Goal: Transaction & Acquisition: Purchase product/service

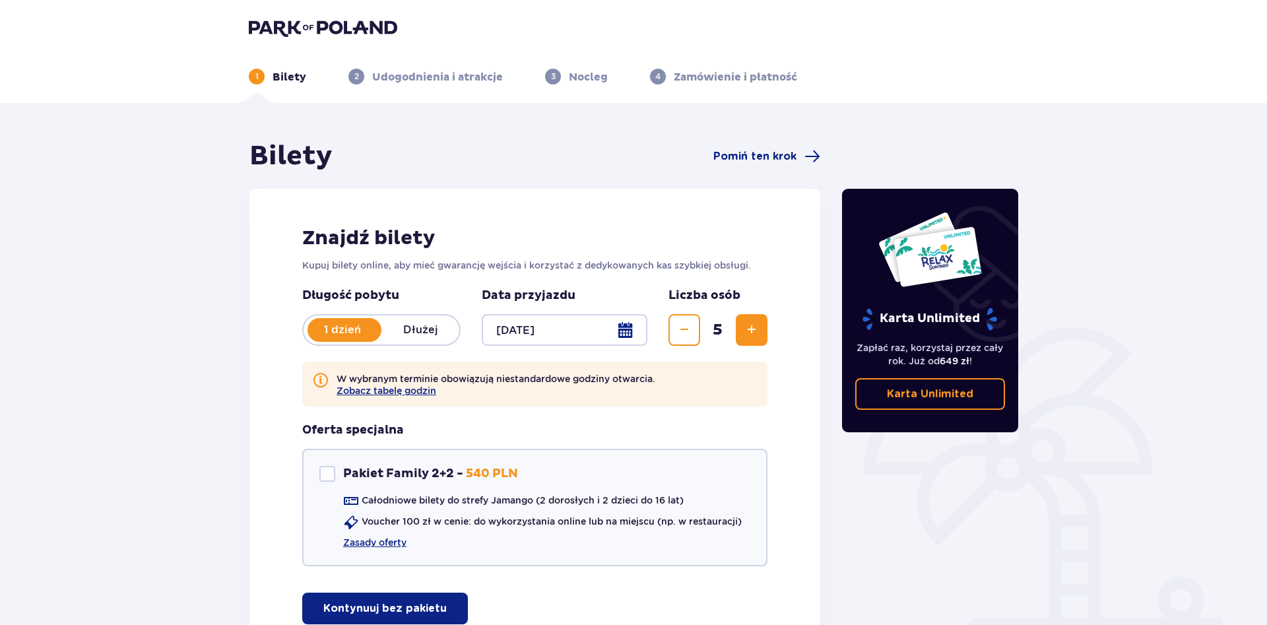
drag, startPoint x: 135, startPoint y: 295, endPoint x: 156, endPoint y: 305, distance: 23.3
click at [142, 297] on div "Bilety Pomiń ten krok Znajdź bilety Kupuj bilety online, aby mieć gwarancję wej…" at bounding box center [633, 421] width 1267 height 637
click at [694, 338] on button "Zmniejsz" at bounding box center [684, 330] width 32 height 32
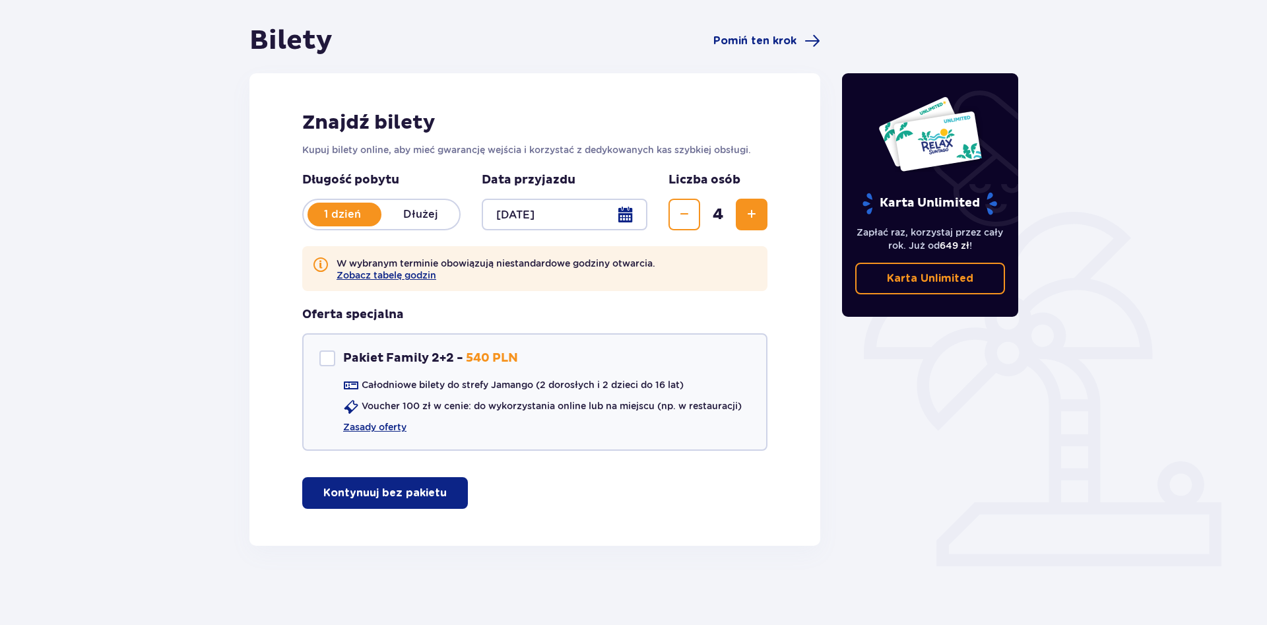
click at [695, 210] on button "Zmniejsz" at bounding box center [684, 215] width 32 height 32
click at [687, 216] on span "Zmniejsz" at bounding box center [684, 214] width 16 height 16
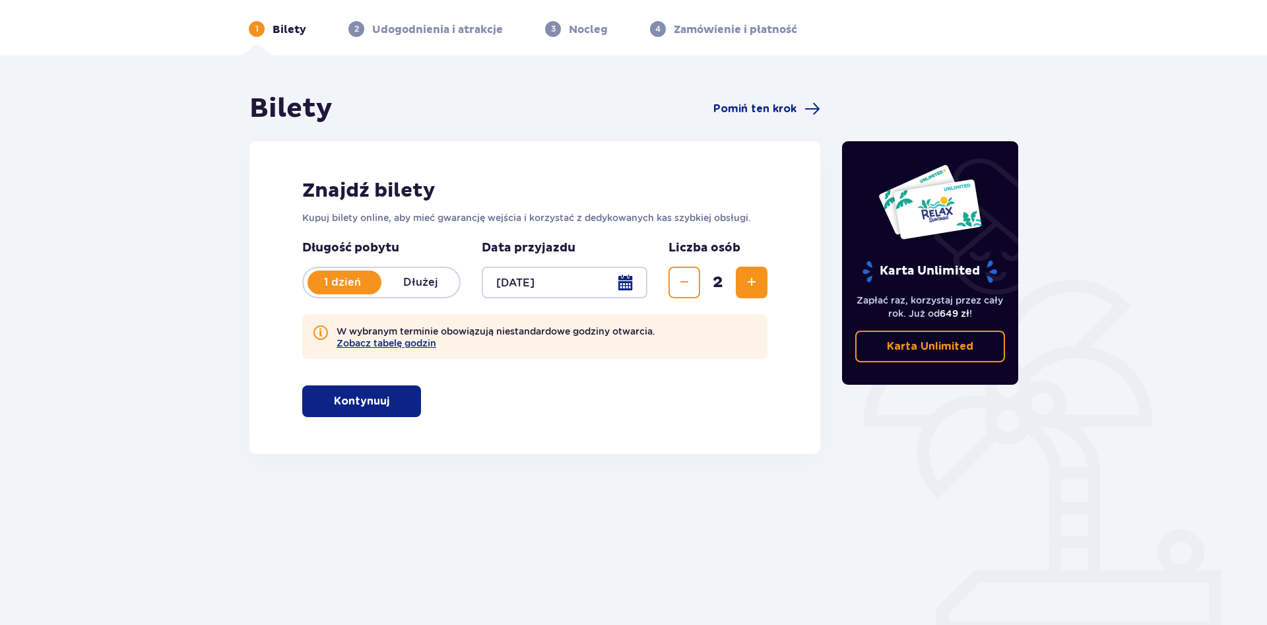
click at [349, 391] on button "Kontynuuj" at bounding box center [361, 401] width 119 height 32
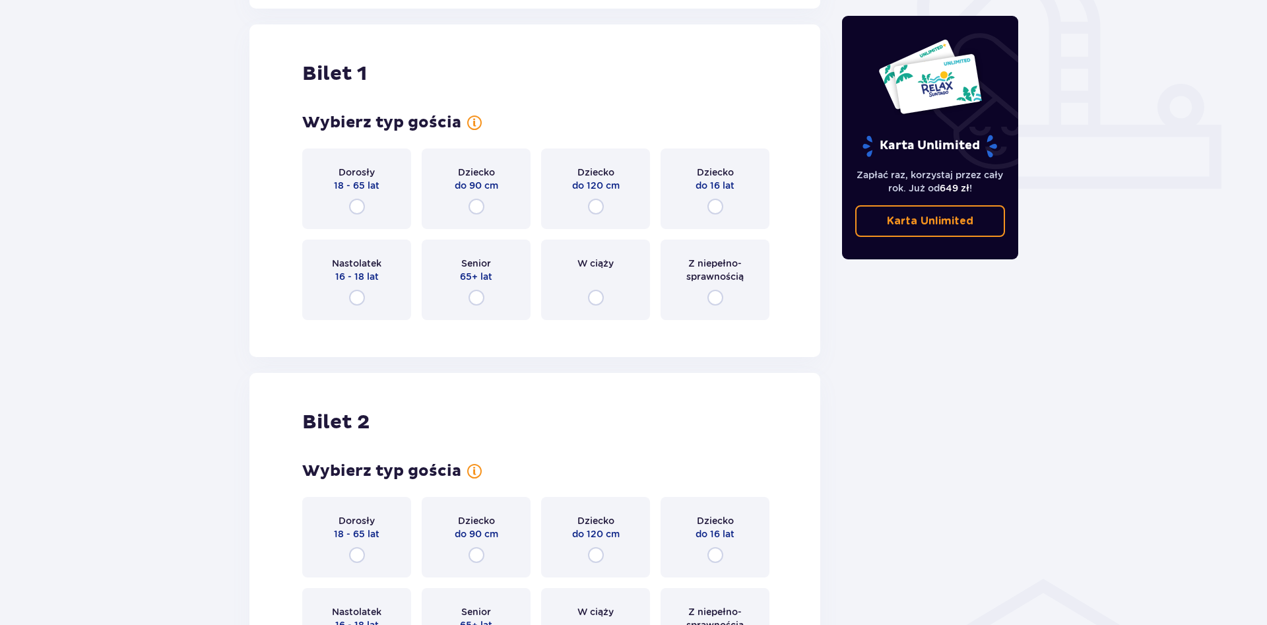
scroll to position [501, 0]
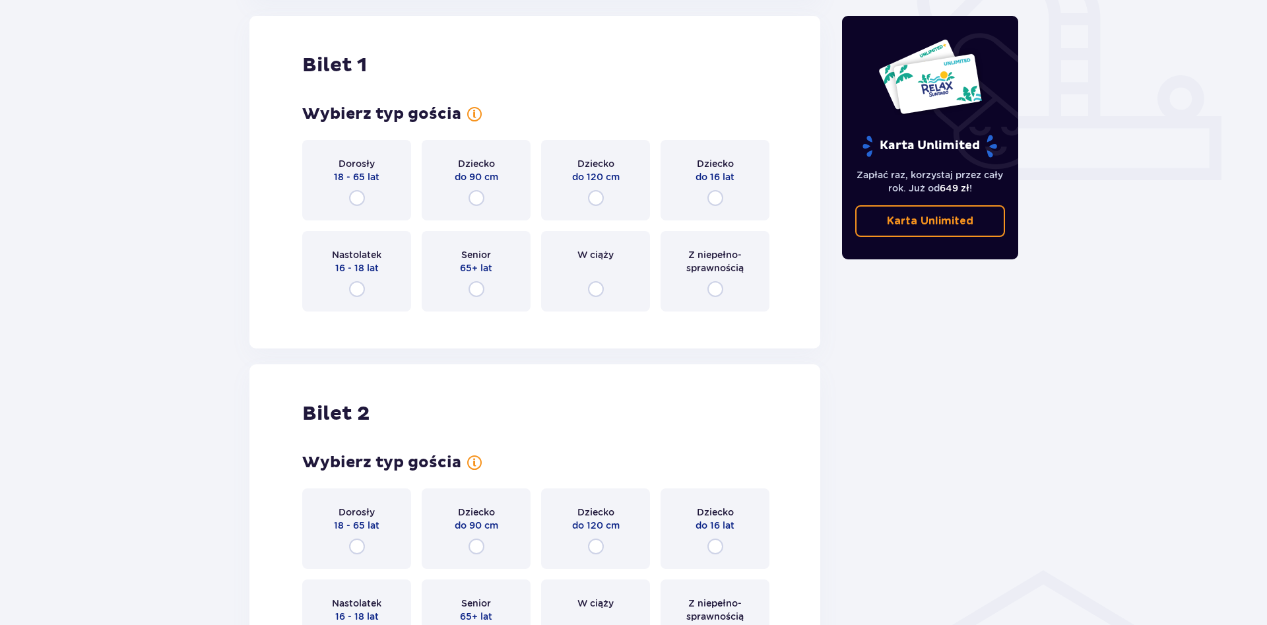
click at [362, 197] on input "radio" at bounding box center [357, 198] width 16 height 16
radio input "true"
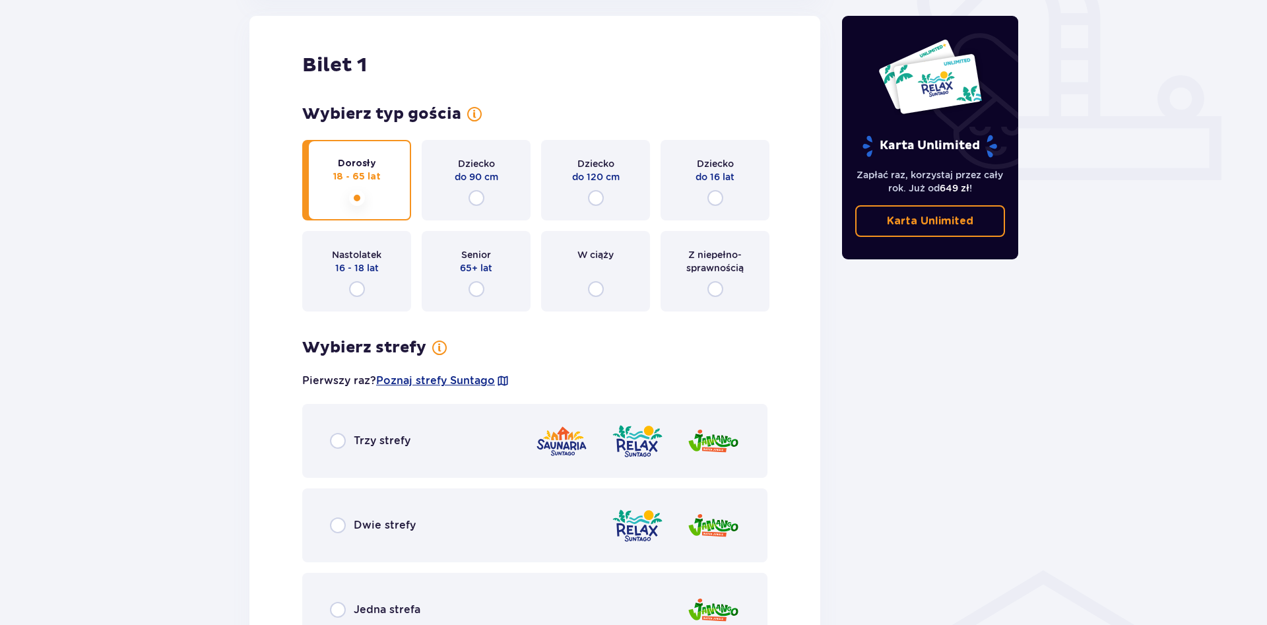
click at [362, 197] on div "Dorosły 18 - 65 lat Dziecko do 90 cm Dziecko do 120 cm Dziecko do 16 lat Nastol…" at bounding box center [534, 226] width 465 height 172
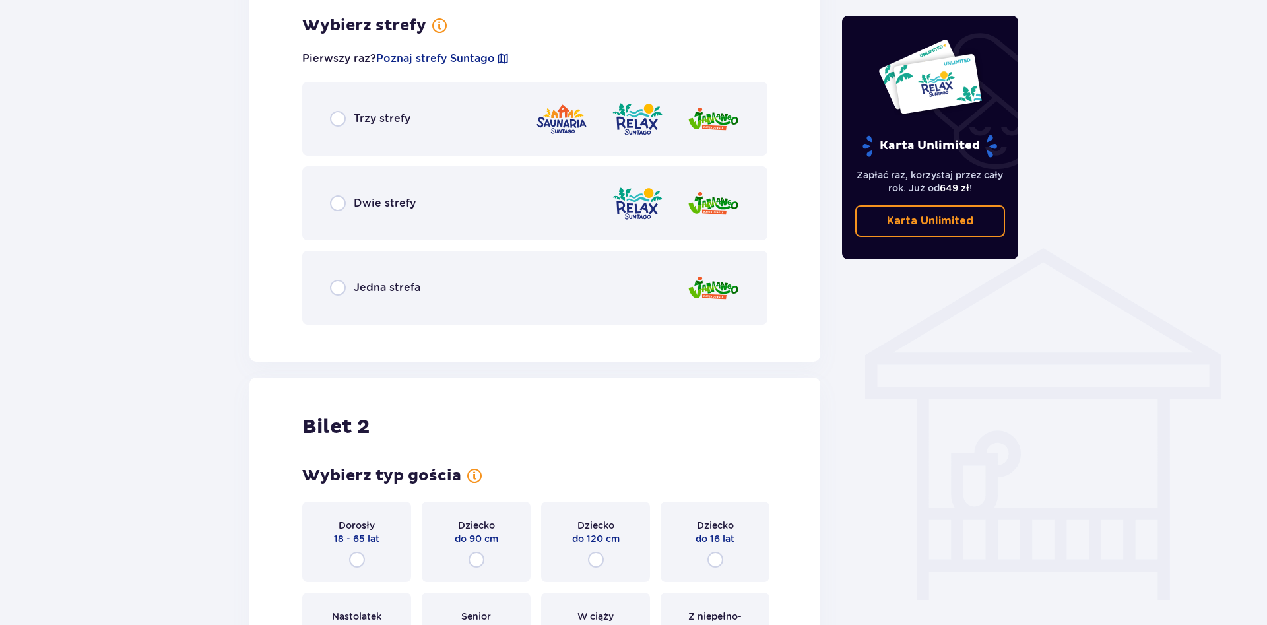
scroll to position [621, 0]
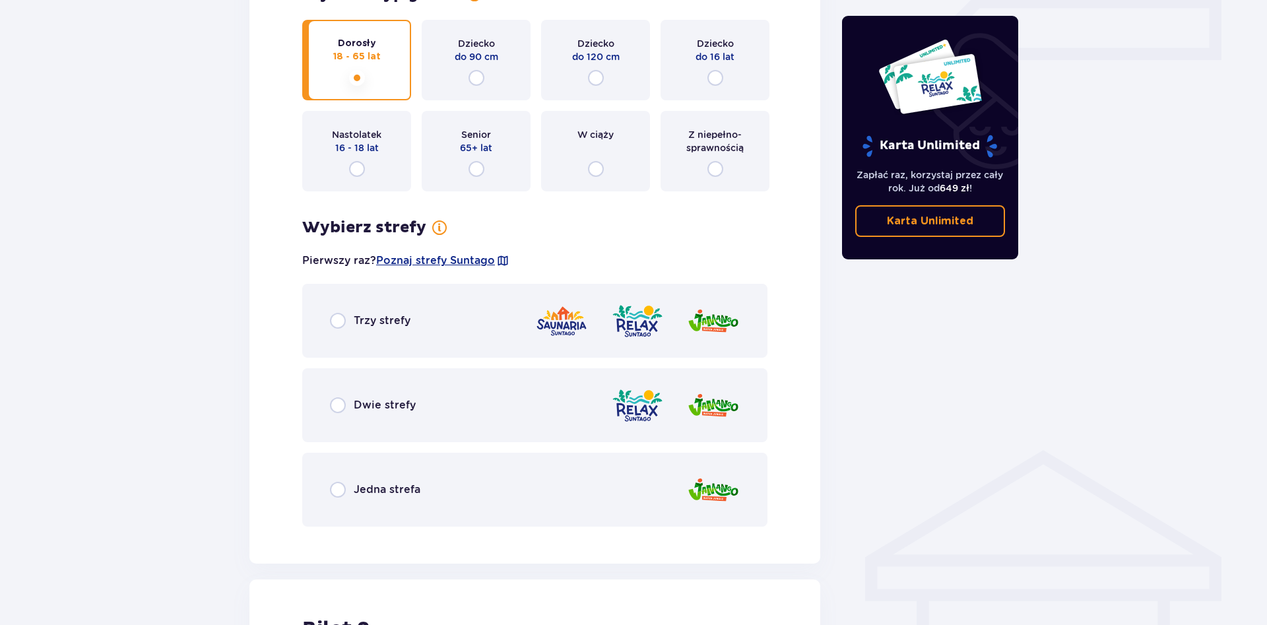
click at [377, 499] on div "Jedna strefa" at bounding box center [534, 490] width 465 height 74
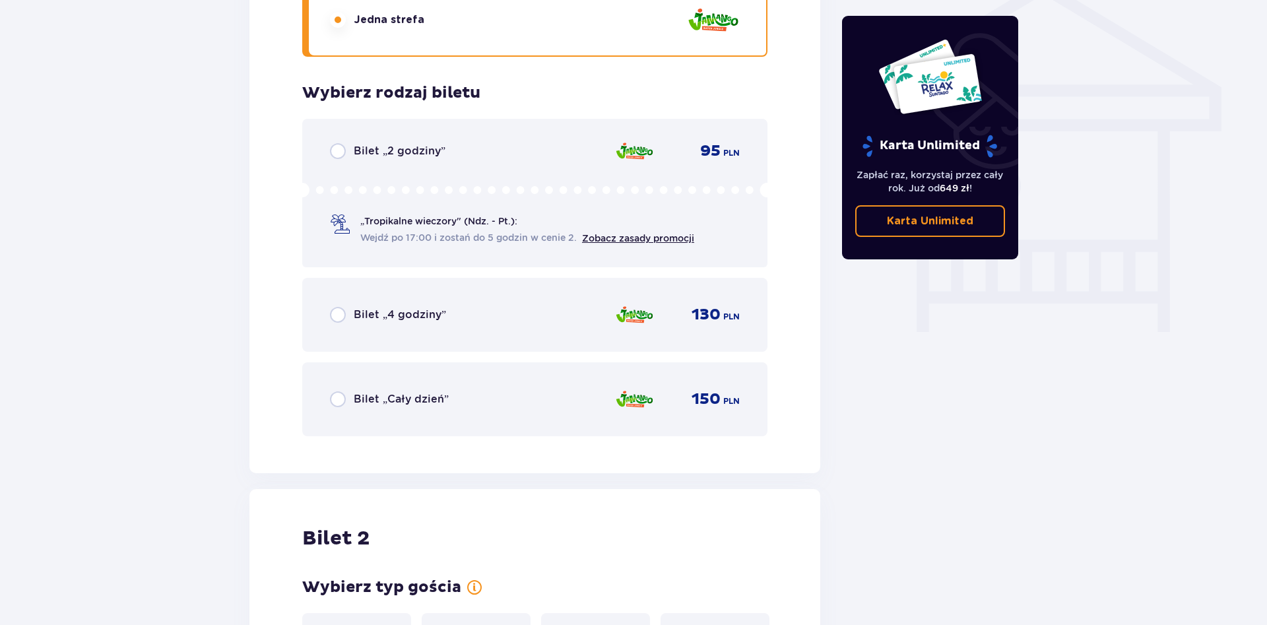
scroll to position [1158, 0]
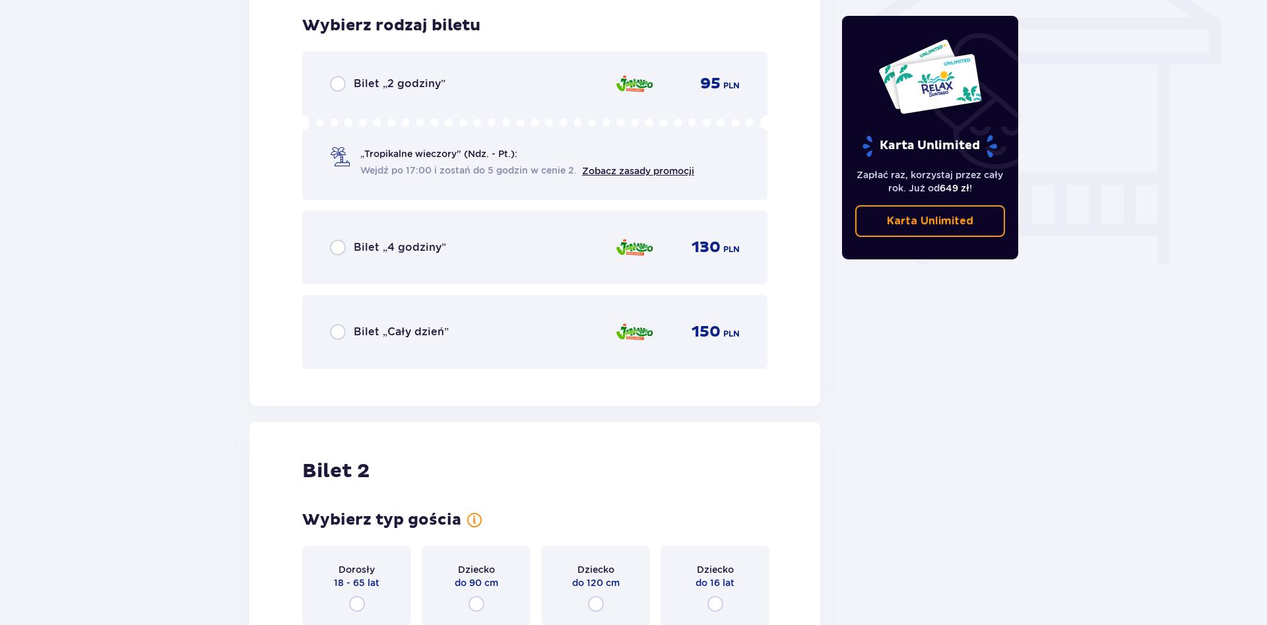
click at [402, 346] on div "Bilet „Cały dzień” 150 PLN" at bounding box center [535, 332] width 410 height 28
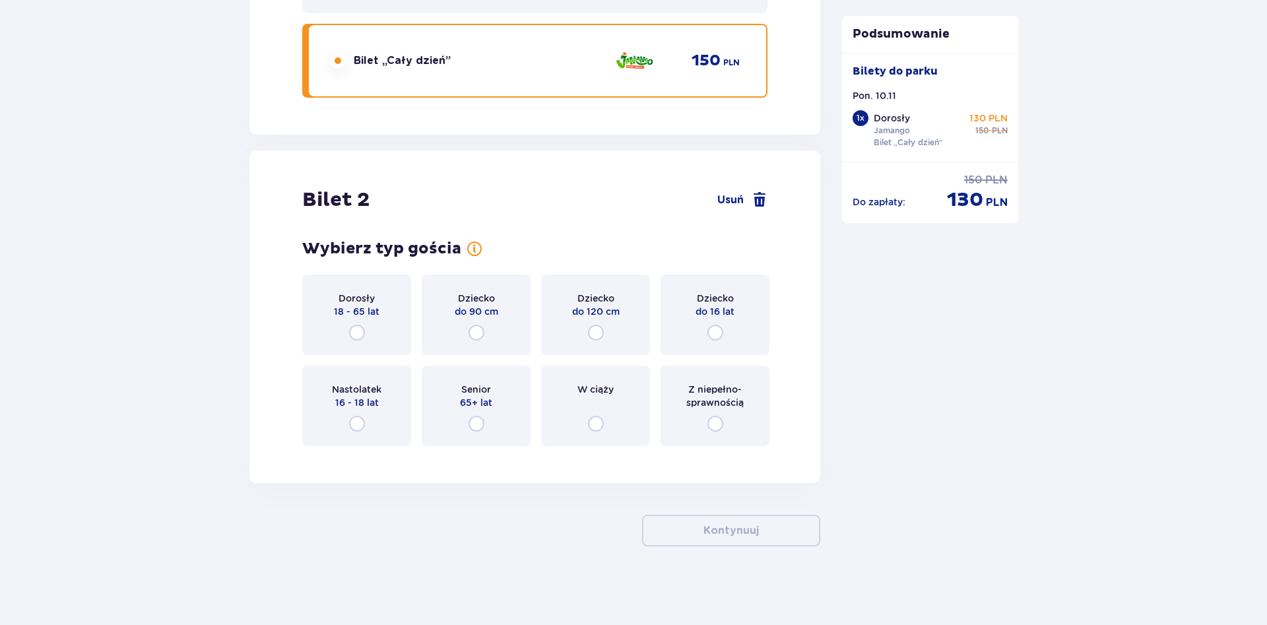
scroll to position [1430, 0]
click at [360, 324] on div "Dorosły 18 - 65 lat" at bounding box center [356, 314] width 109 height 80
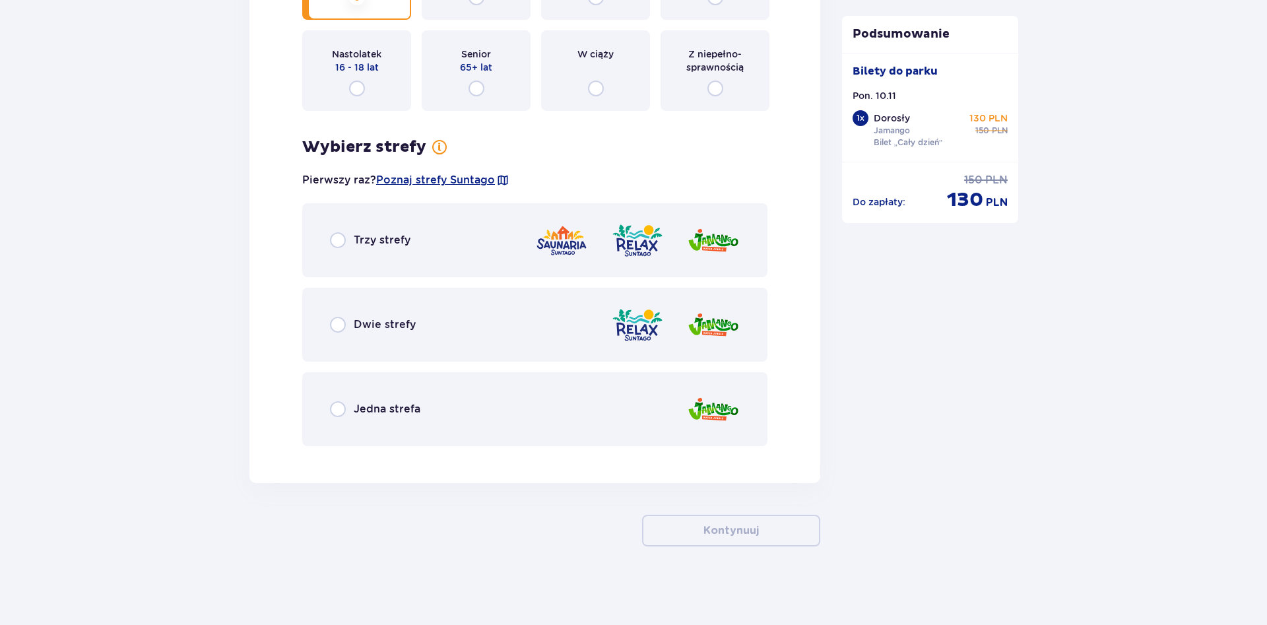
scroll to position [1765, 0]
click at [351, 424] on div "Jedna strefa" at bounding box center [534, 408] width 465 height 74
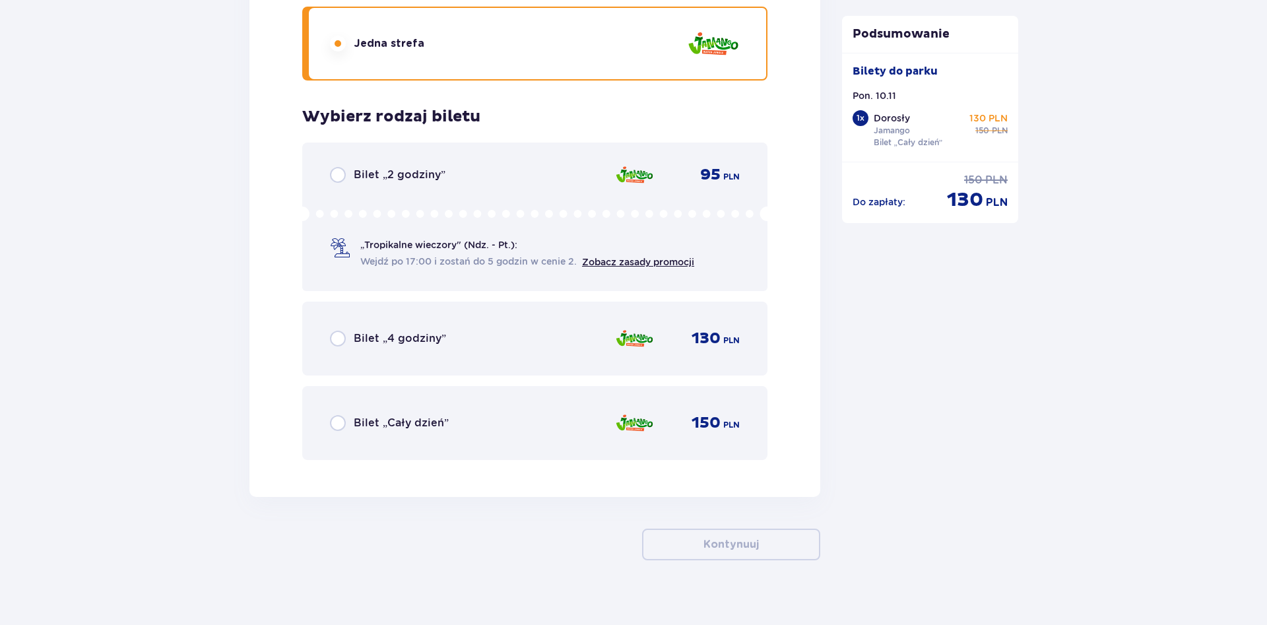
scroll to position [2145, 0]
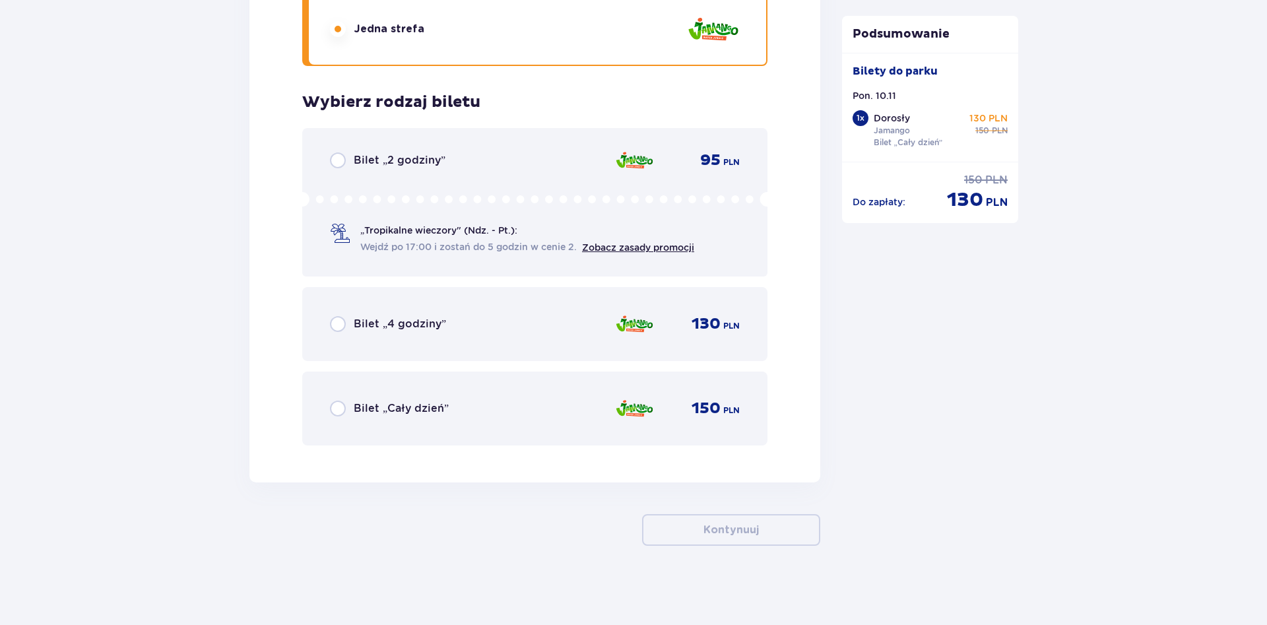
click at [469, 389] on div "Bilet „Cały dzień” 150 PLN" at bounding box center [534, 408] width 465 height 74
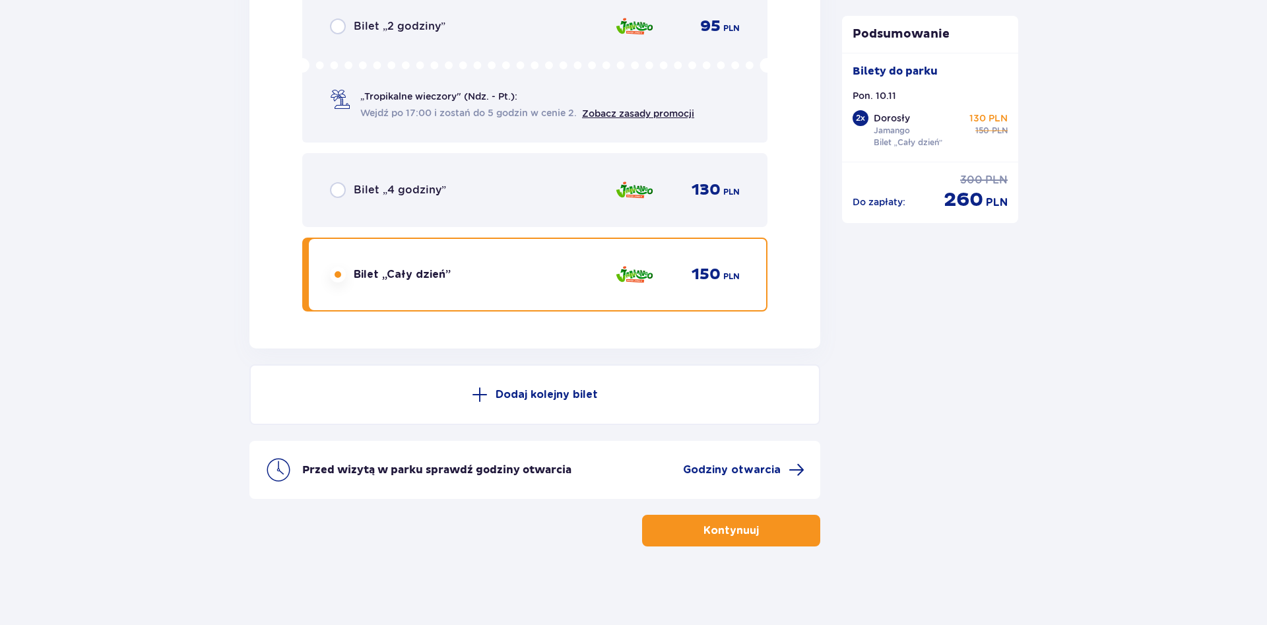
scroll to position [2279, 0]
click at [815, 539] on button "Kontynuuj" at bounding box center [731, 530] width 178 height 32
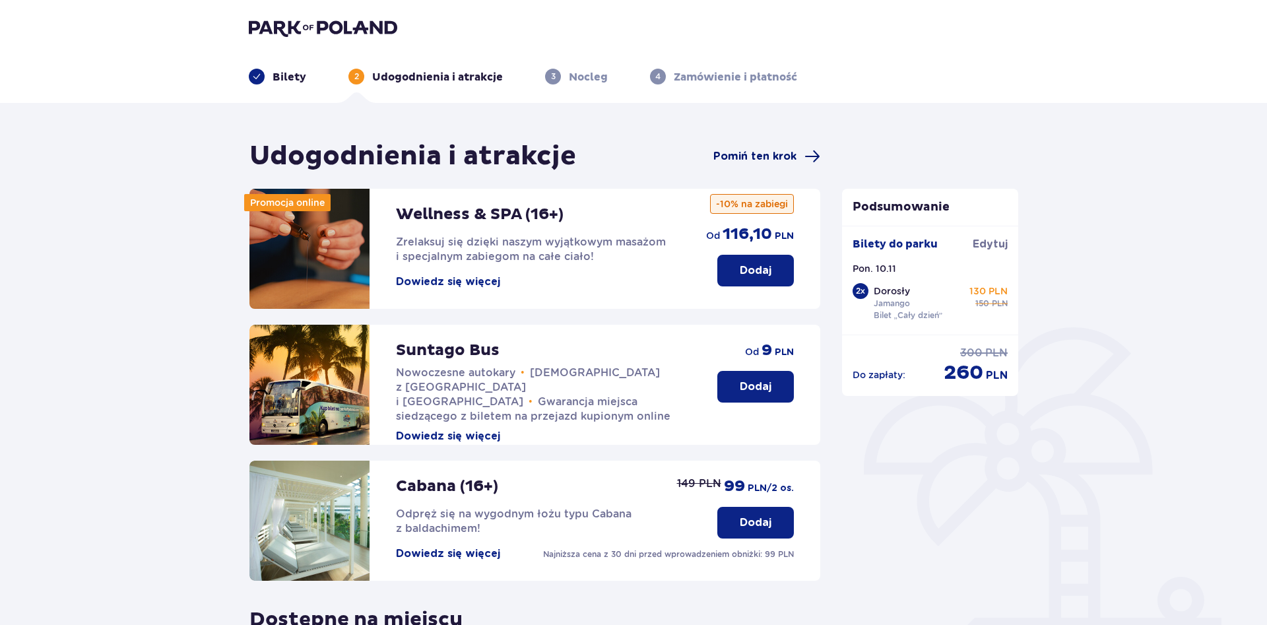
click at [732, 153] on span "Pomiń ten krok" at bounding box center [754, 156] width 83 height 15
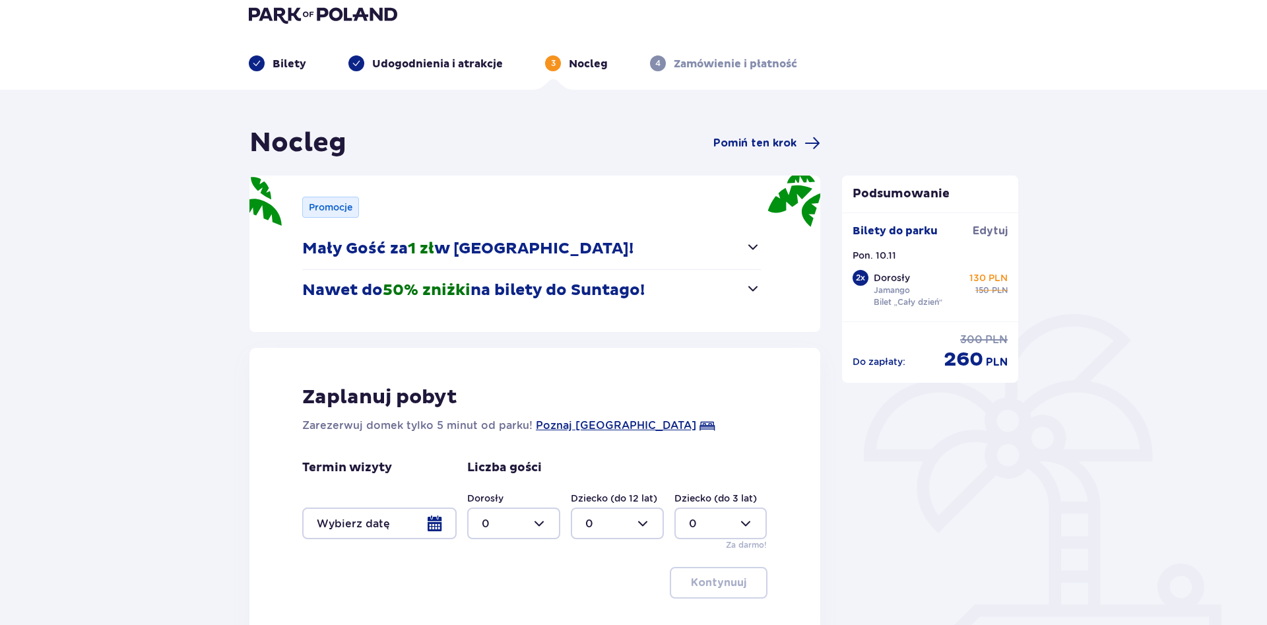
scroll to position [150, 0]
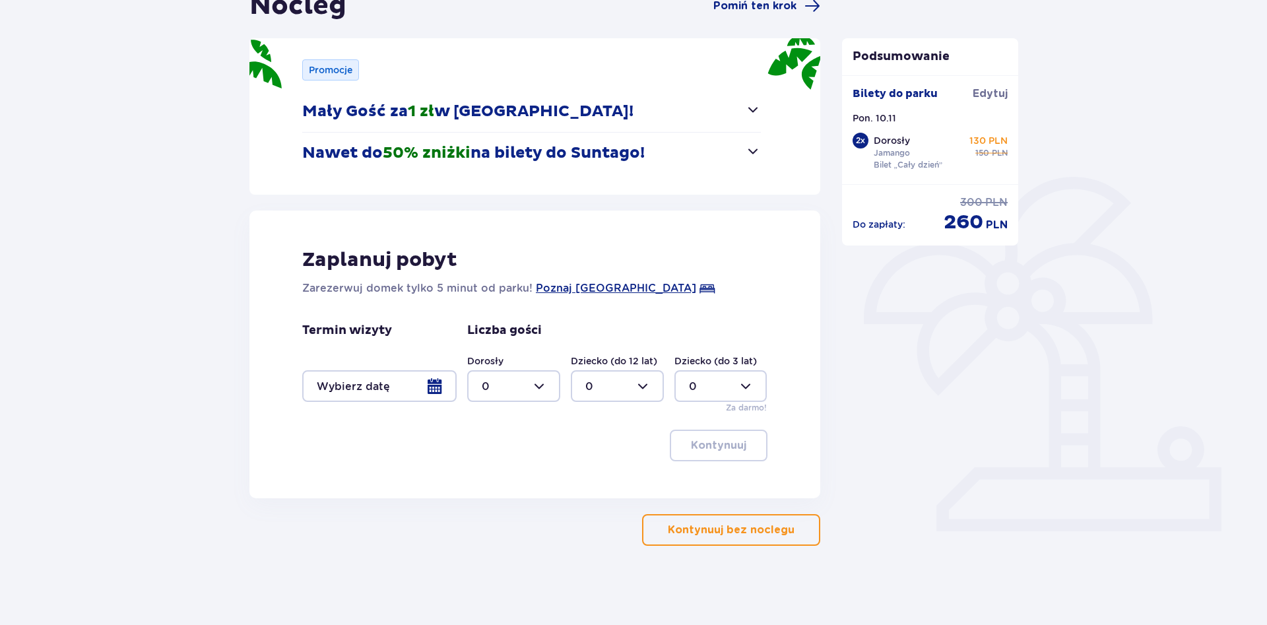
click at [786, 529] on button "Kontynuuj bez noclegu" at bounding box center [731, 530] width 178 height 32
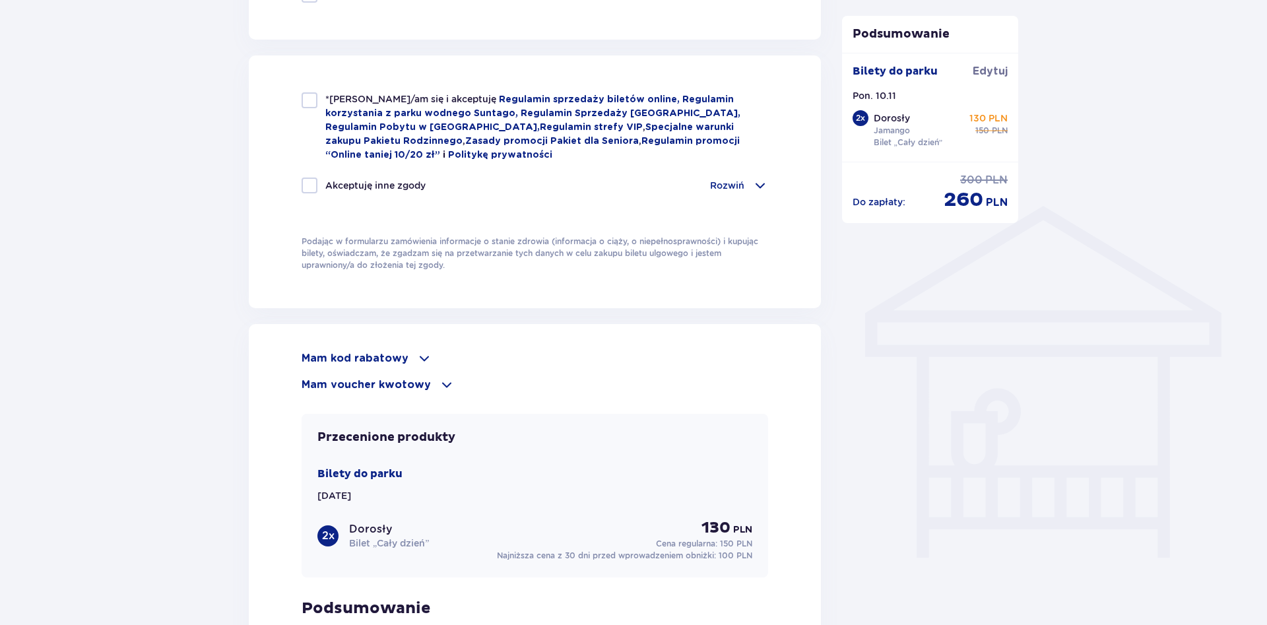
scroll to position [875, 0]
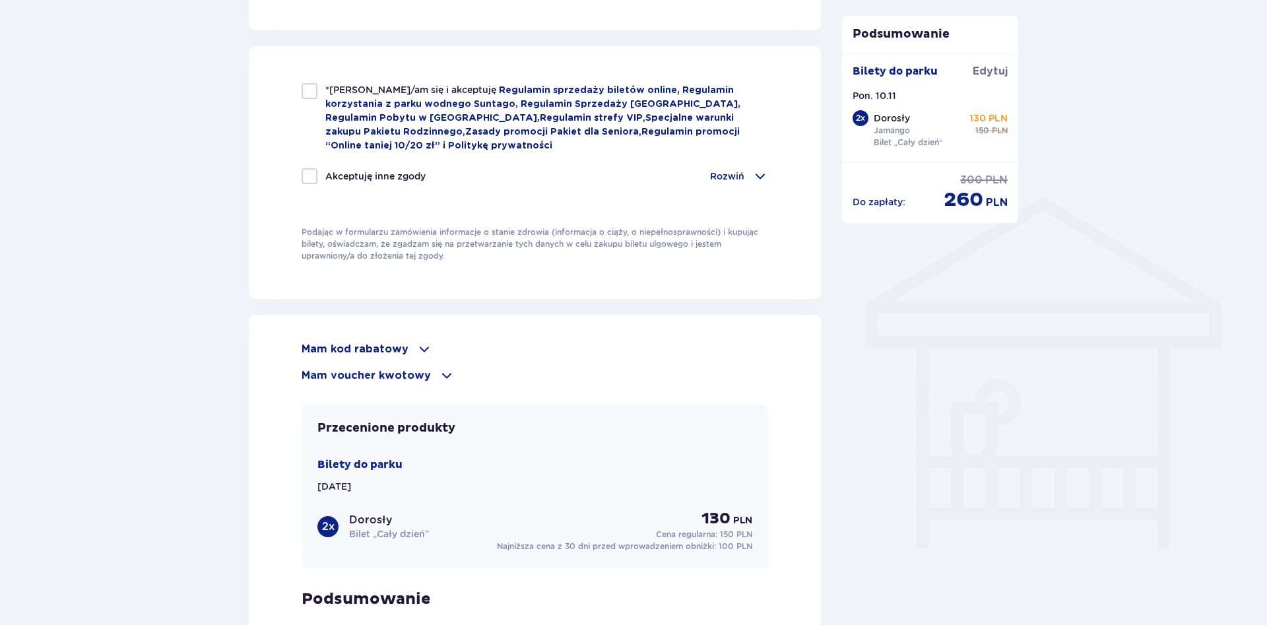
click at [356, 368] on p "Mam voucher kwotowy" at bounding box center [365, 375] width 129 height 15
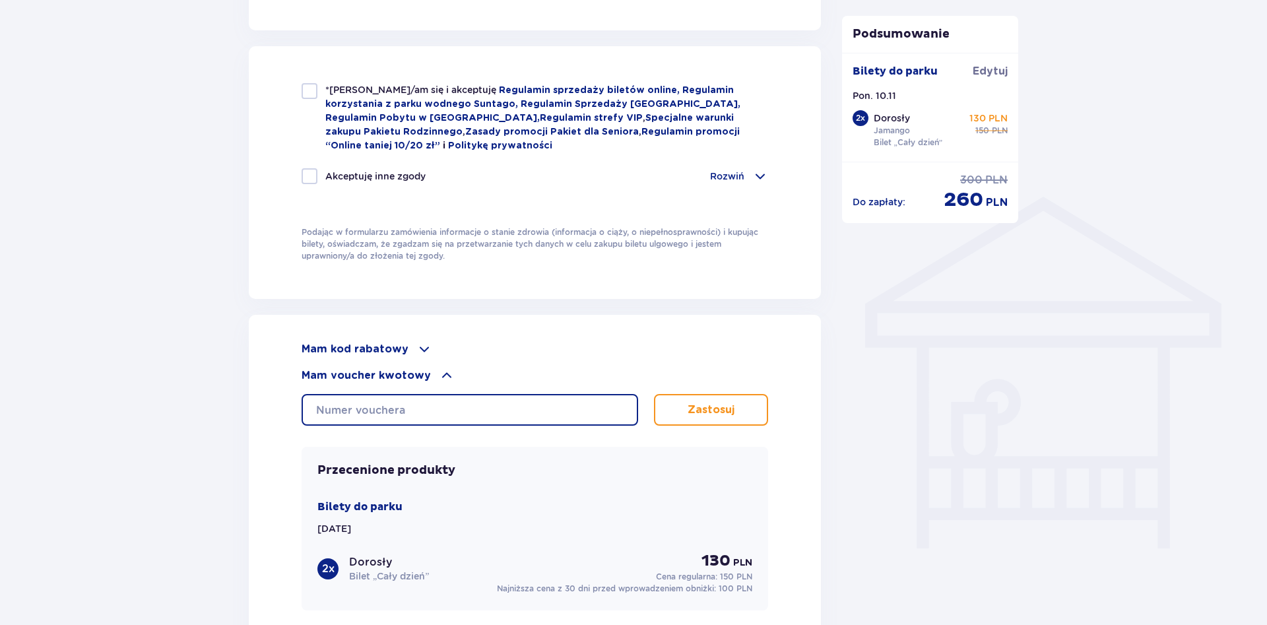
click at [412, 413] on input "text" at bounding box center [469, 410] width 336 height 32
click at [364, 413] on input "text" at bounding box center [469, 410] width 336 height 32
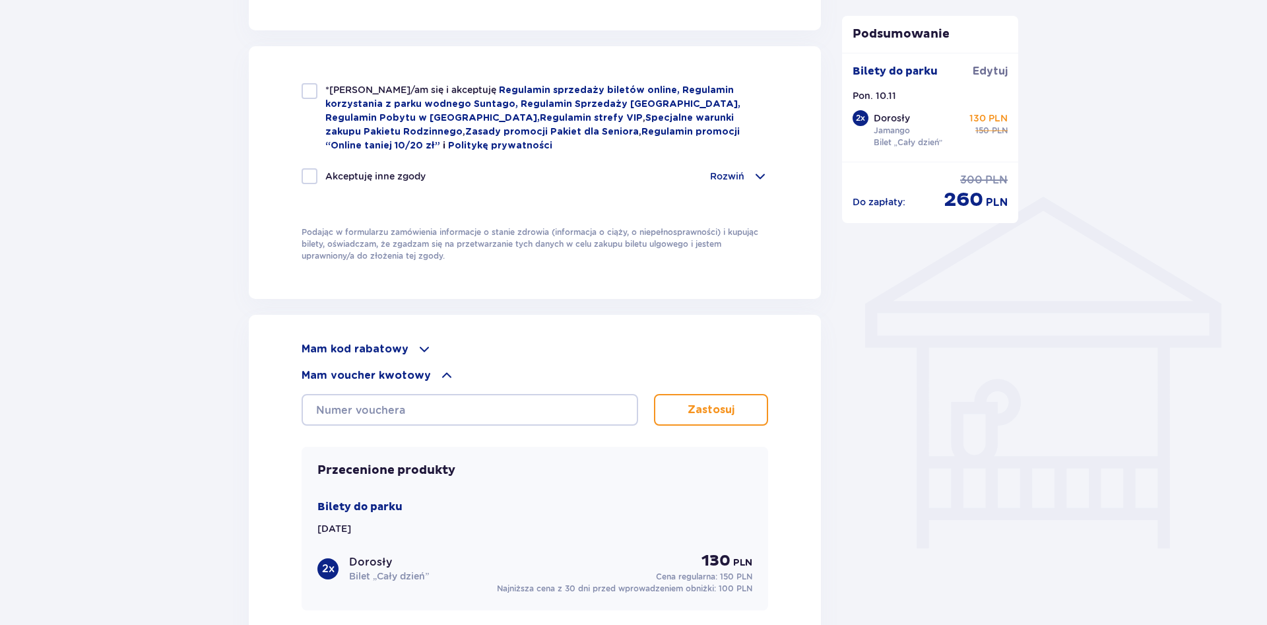
click at [300, 398] on div "Mam kod rabatowy Zastosuj Mam voucher kwotowy Zastosuj Przecenione produkty Bil…" at bounding box center [535, 546] width 572 height 463
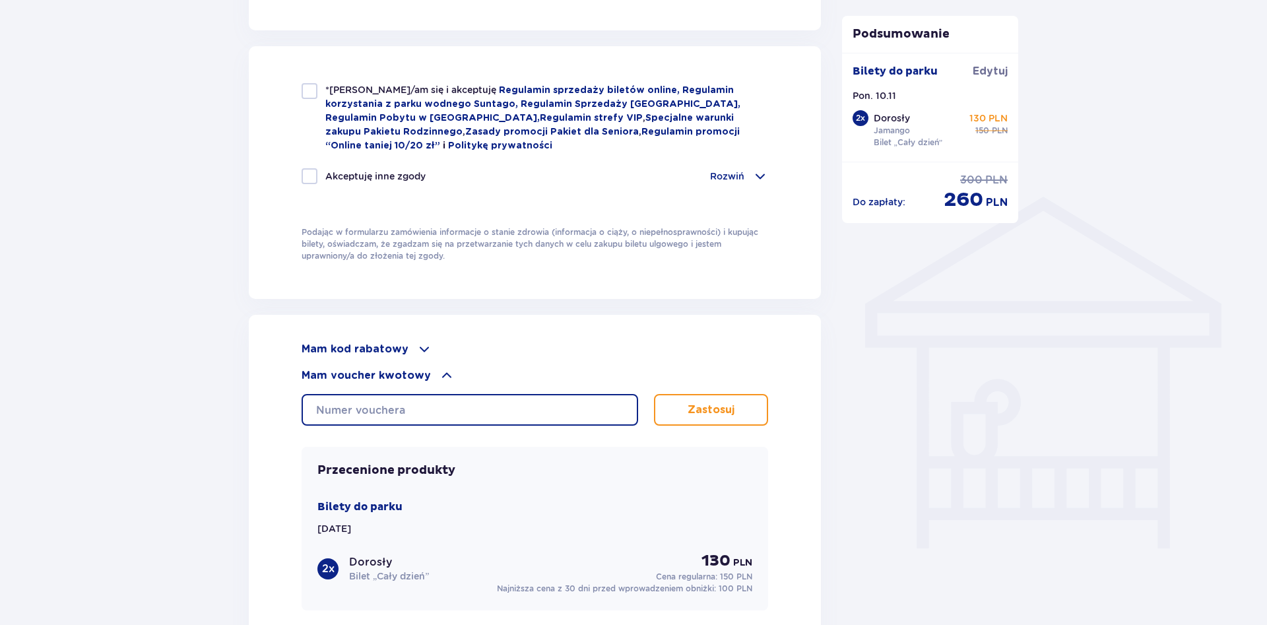
click at [339, 400] on input "text" at bounding box center [469, 410] width 336 height 32
click at [323, 409] on input "text" at bounding box center [469, 410] width 336 height 32
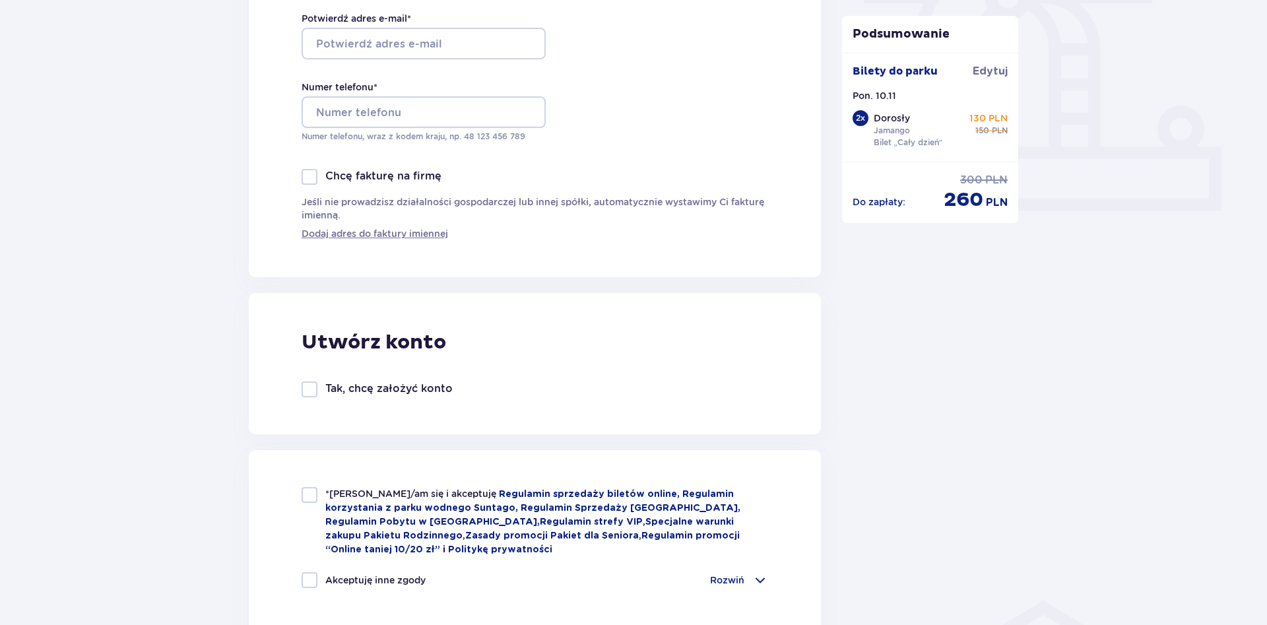
scroll to position [269, 0]
